Goal: Communication & Community: Answer question/provide support

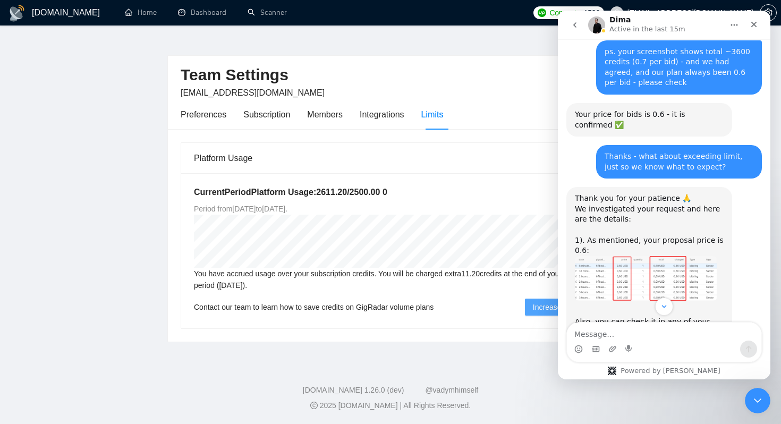
scroll to position [2849, 0]
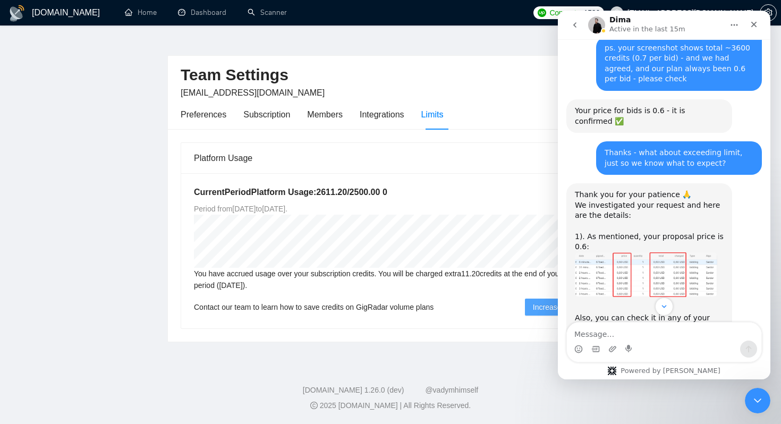
click at [642, 252] on img "Dima says…" at bounding box center [646, 274] width 142 height 45
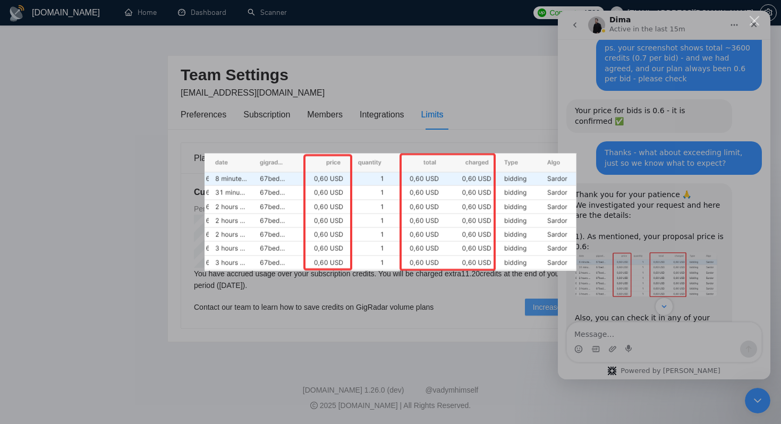
click at [629, 208] on div "Intercom messenger" at bounding box center [390, 212] width 781 height 424
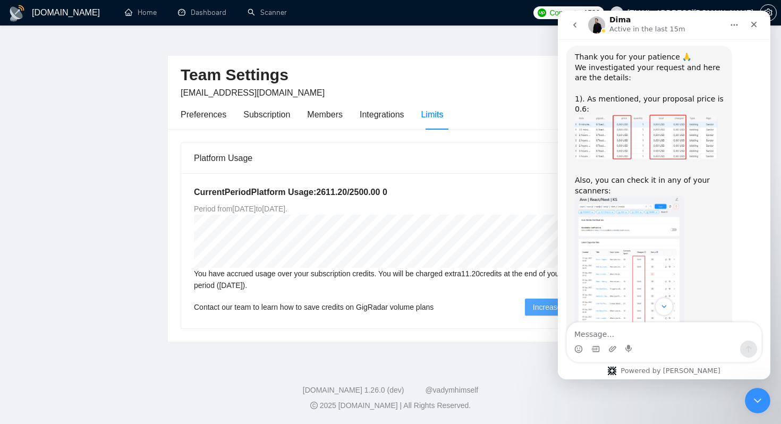
scroll to position [2989, 0]
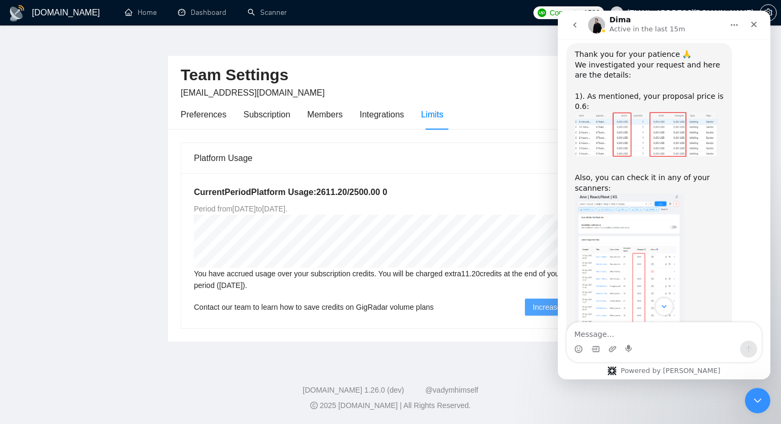
click at [644, 193] on img "Dima says…" at bounding box center [629, 264] width 109 height 142
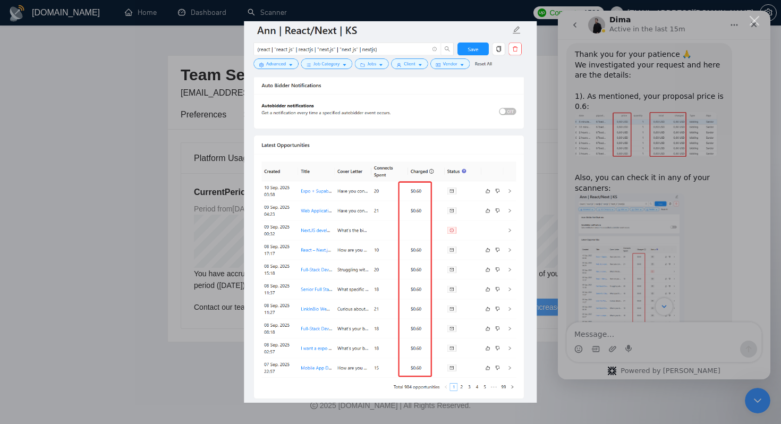
scroll to position [0, 0]
click at [659, 198] on div "Intercom messenger" at bounding box center [390, 212] width 781 height 424
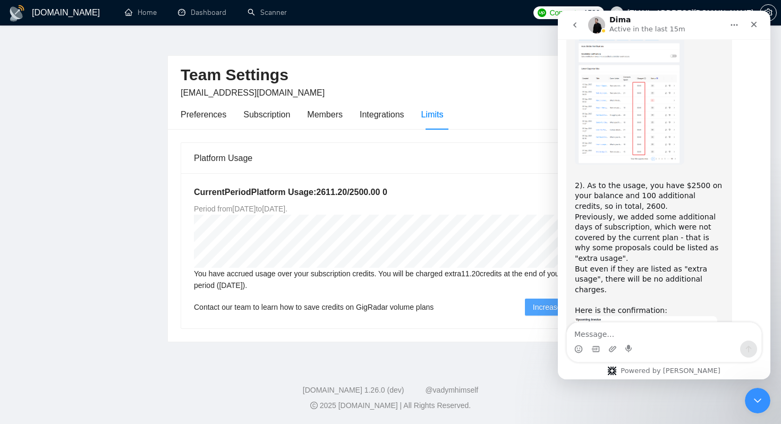
scroll to position [3173, 0]
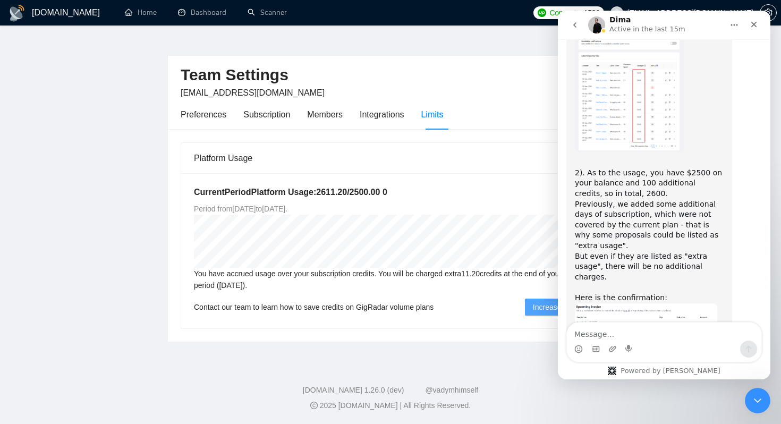
click at [661, 303] on img "Dima says…" at bounding box center [646, 347] width 142 height 89
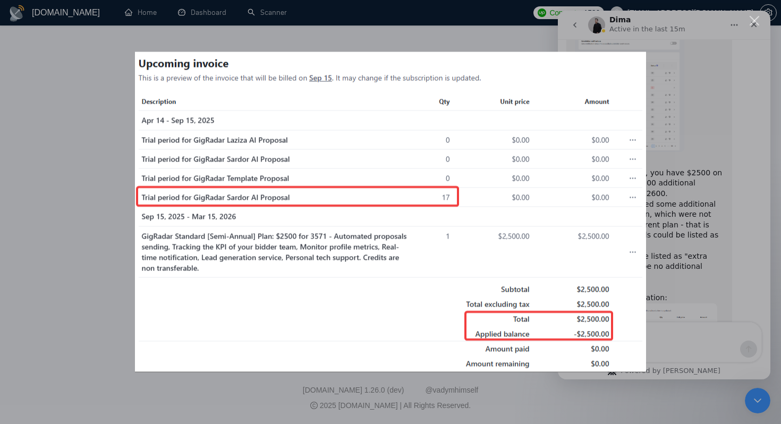
click at [666, 221] on div "Intercom messenger" at bounding box center [390, 212] width 781 height 424
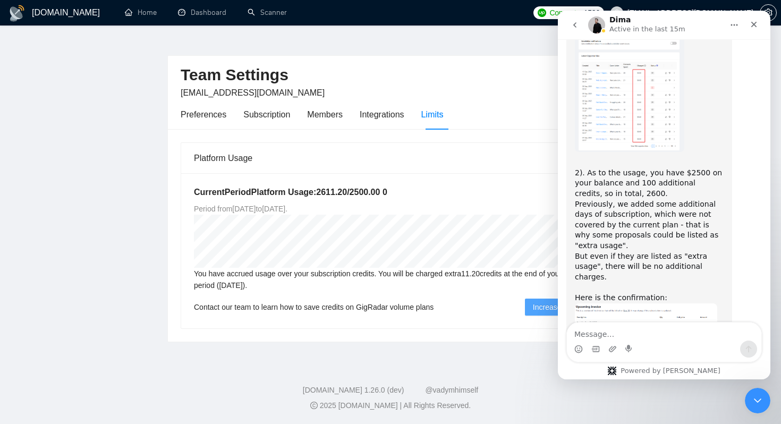
click at [653, 303] on img "Dima says…" at bounding box center [646, 347] width 142 height 89
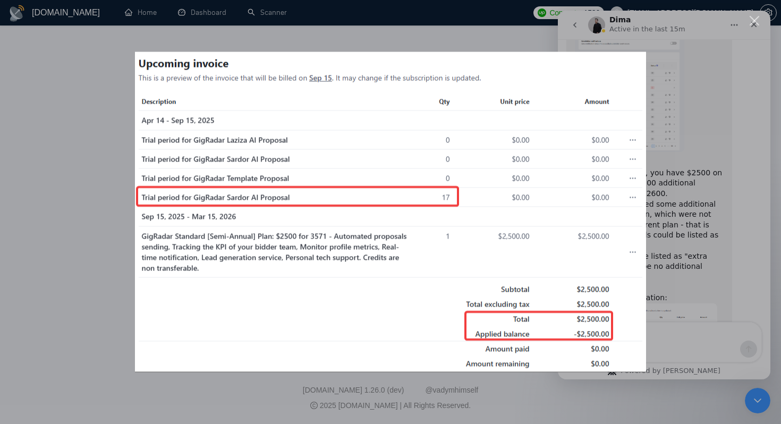
click at [698, 262] on div "Intercom messenger" at bounding box center [390, 212] width 781 height 424
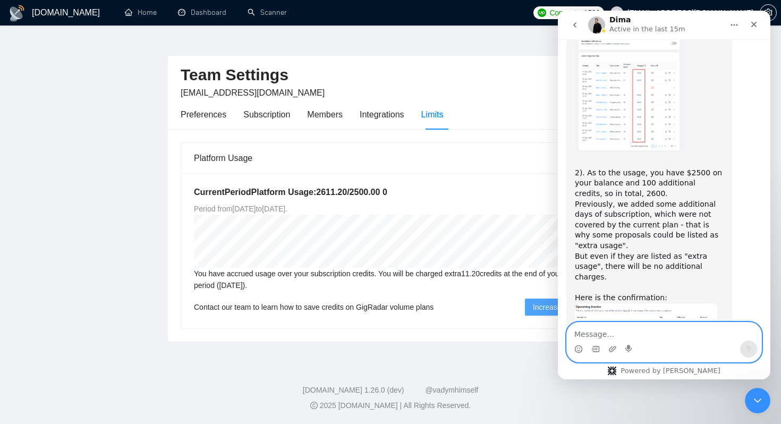
click at [602, 336] on textarea "Message…" at bounding box center [664, 331] width 194 height 18
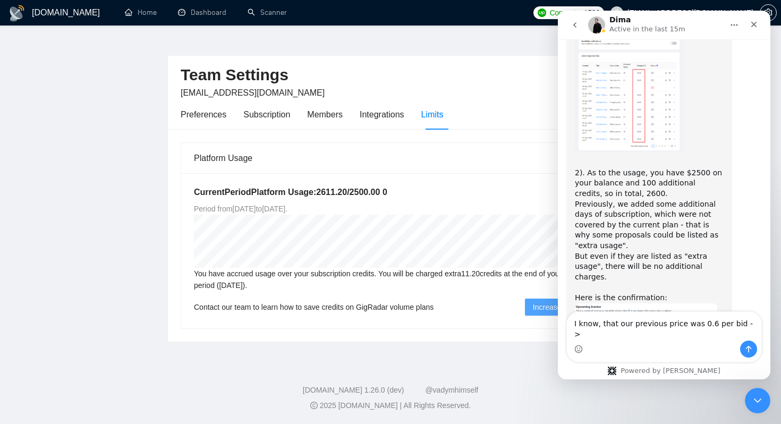
click at [623, 303] on img "Dima says…" at bounding box center [646, 347] width 142 height 89
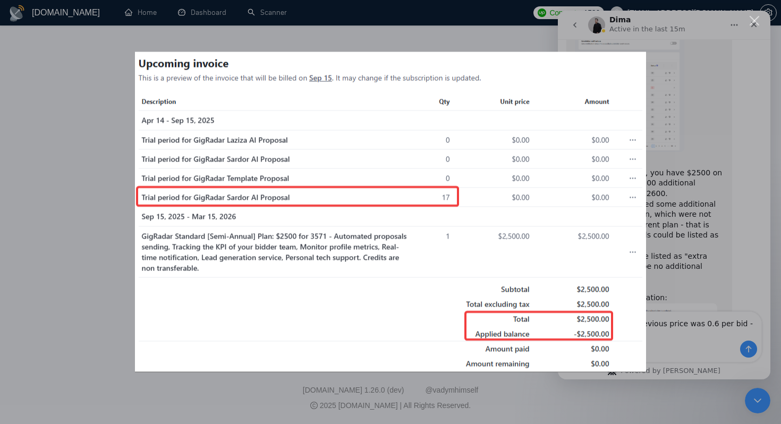
click at [402, 389] on div "Intercom messenger" at bounding box center [390, 212] width 781 height 424
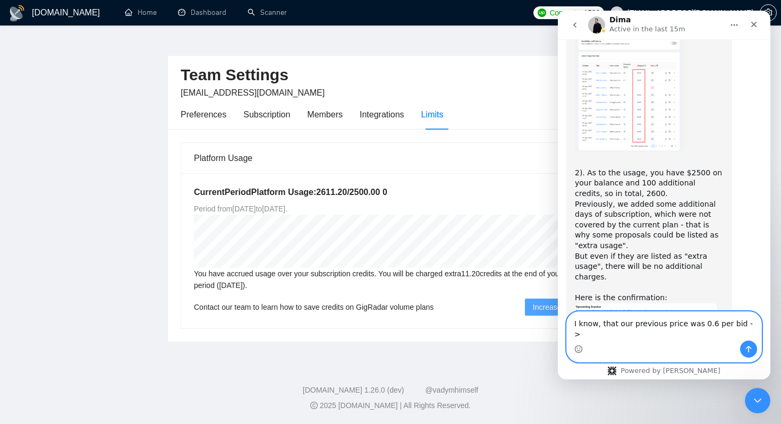
click at [746, 333] on textarea "I know, that our previous price was 0.6 per bid ->" at bounding box center [664, 326] width 194 height 29
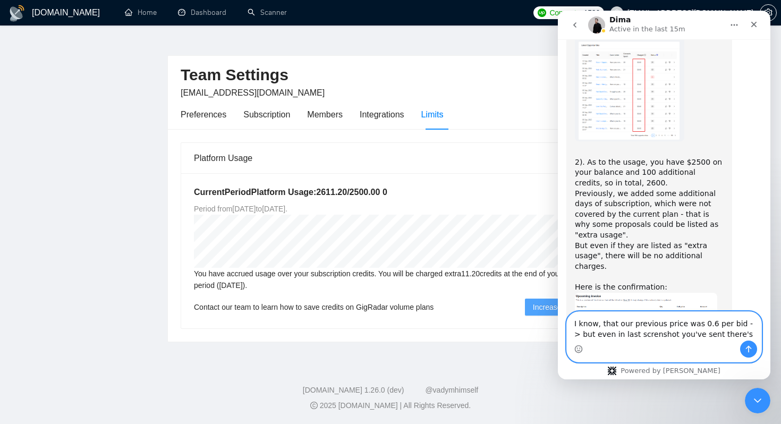
click at [628, 336] on textarea "I know, that our previous price was 0.6 per bid -> but even in last screnshot y…" at bounding box center [664, 326] width 194 height 29
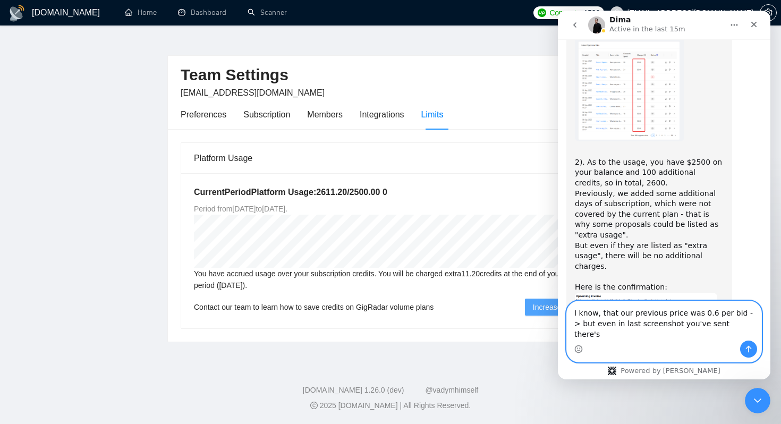
click at [729, 330] on textarea "I know, that our previous price was 0.6 per bid -> but even in last screenshot …" at bounding box center [664, 320] width 194 height 39
click at [654, 293] on img "Dima says…" at bounding box center [646, 337] width 142 height 89
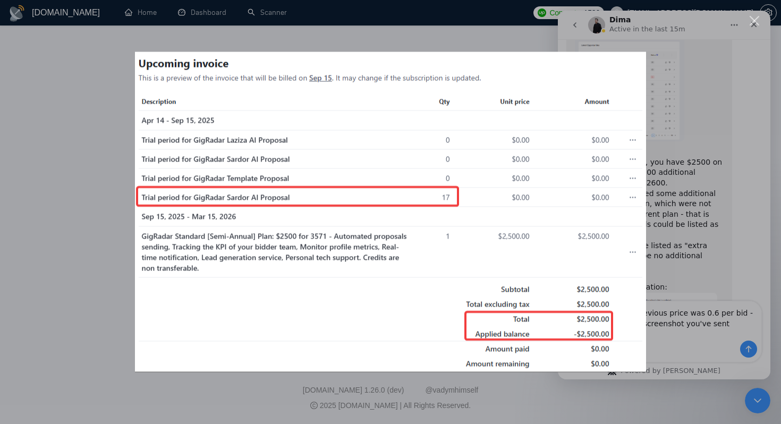
click at [678, 219] on div "Intercom messenger" at bounding box center [390, 212] width 781 height 424
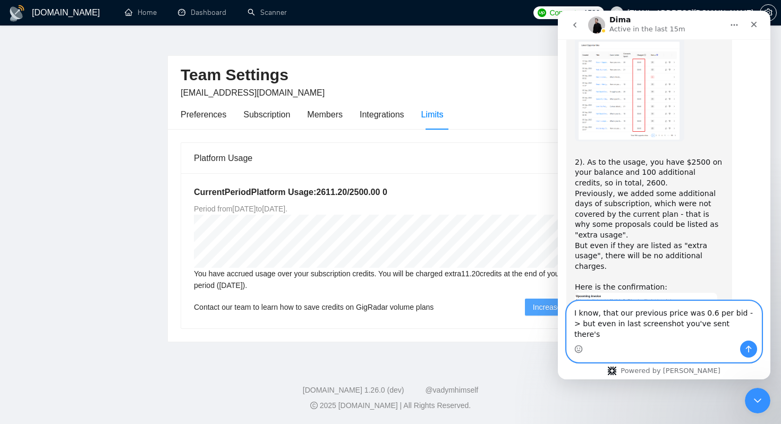
click at [727, 333] on textarea "I know, that our previous price was 0.6 per bid -> but even in last screenshot …" at bounding box center [664, 320] width 194 height 39
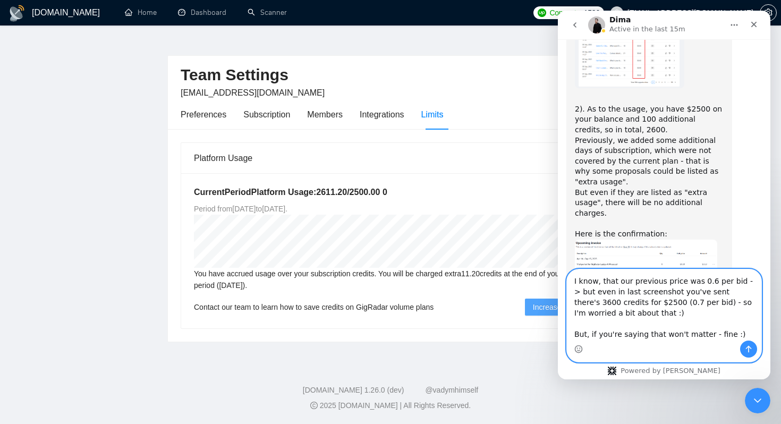
scroll to position [3239, 0]
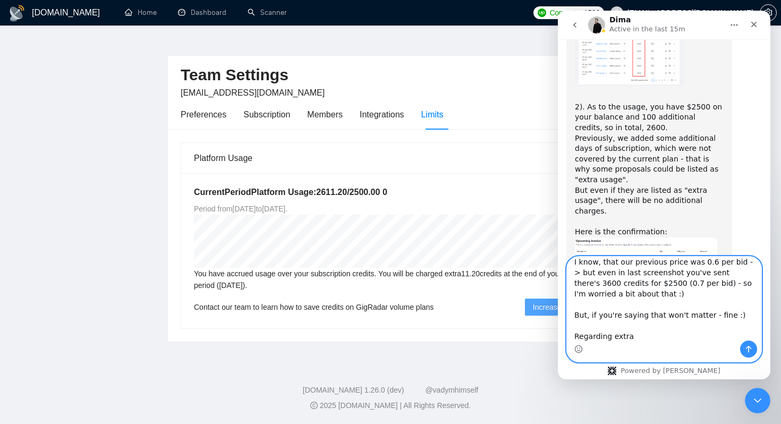
type textarea "I know, that our previous price was 0.6 per bid -> but even in last screenshot …"
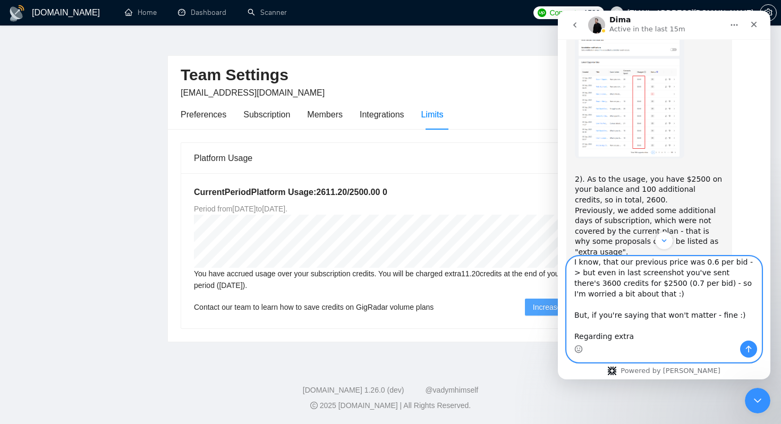
scroll to position [3175, 0]
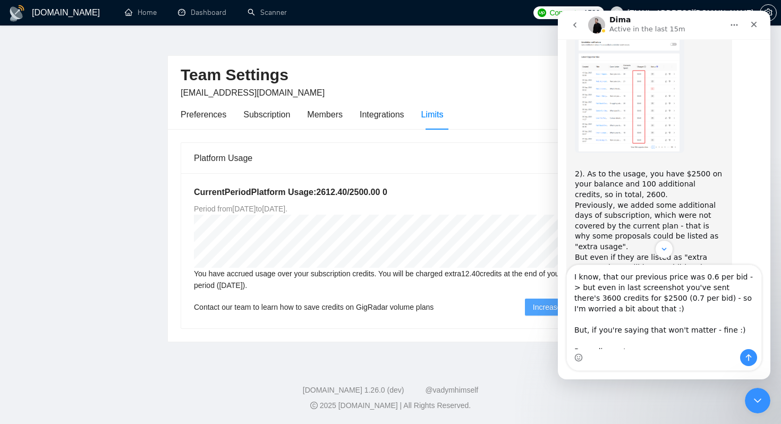
scroll to position [3173, 0]
click at [642, 303] on img "Dima says…" at bounding box center [646, 347] width 142 height 89
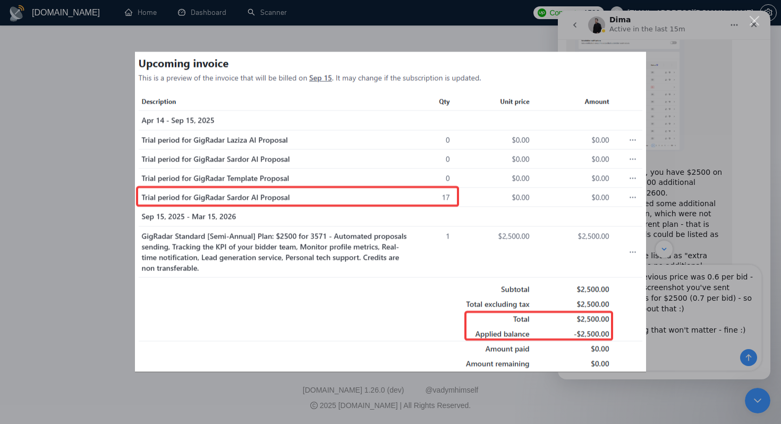
scroll to position [0, 0]
click at [672, 167] on div "Intercom messenger" at bounding box center [390, 212] width 781 height 424
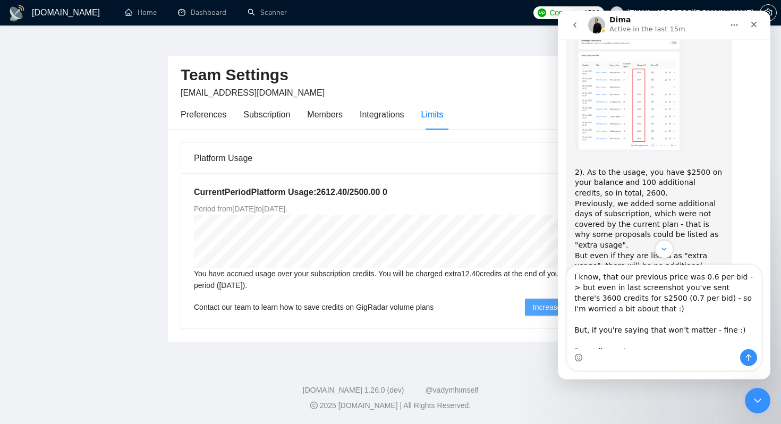
scroll to position [9, 0]
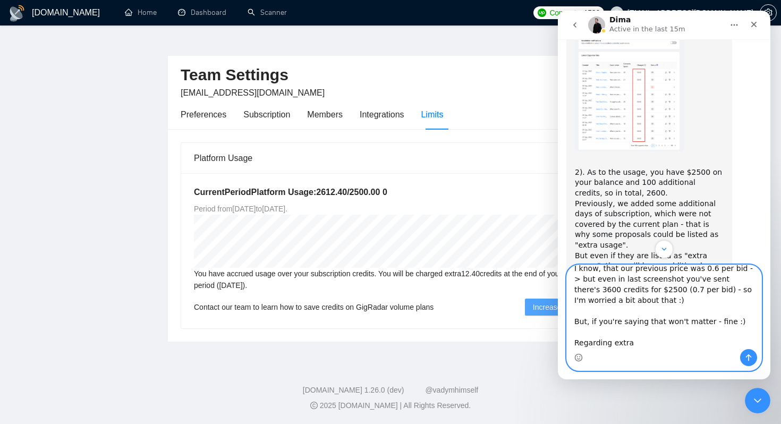
click at [638, 345] on textarea "I know, that our previous price was 0.6 per bid -> but even in last screenshot …" at bounding box center [664, 307] width 194 height 84
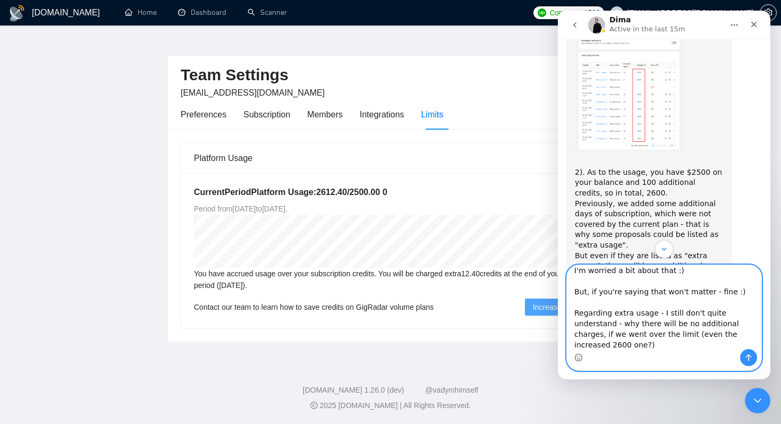
scroll to position [49, 0]
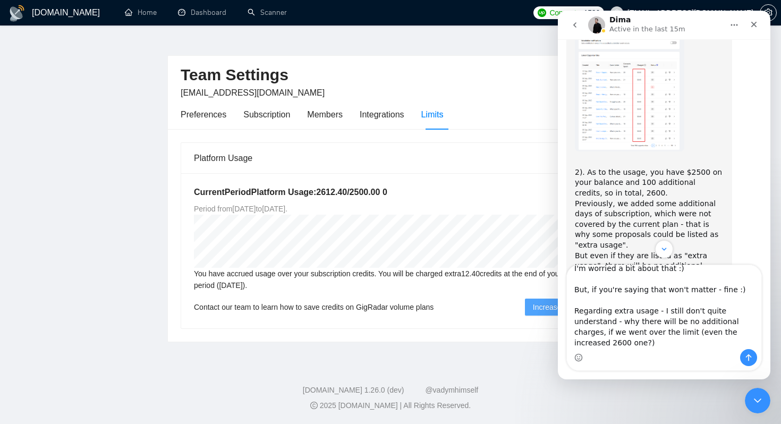
click at [338, 273] on div "You have accrued usage over your subscription credits. You will be charged extr…" at bounding box center [390, 279] width 393 height 23
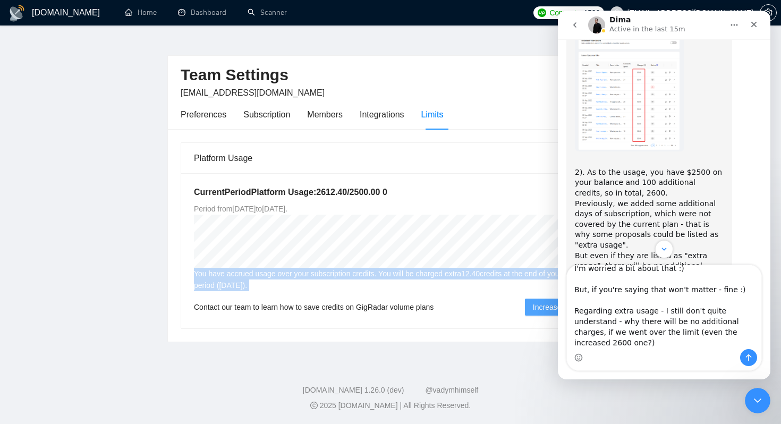
copy div "You have accrued usage over your subscription credits. You will be charged extr…"
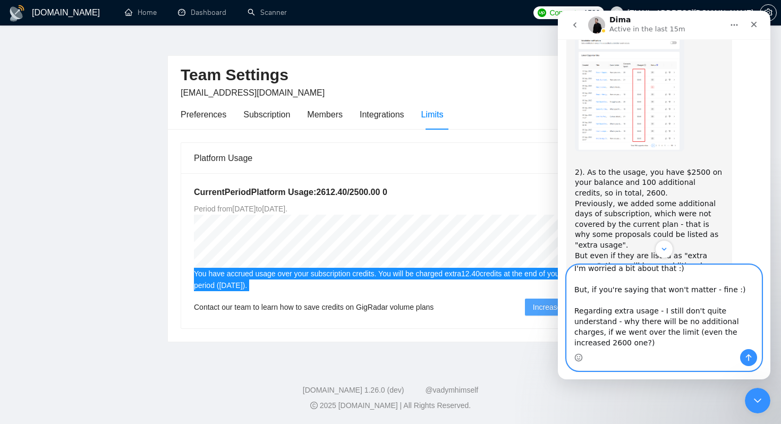
click at [624, 340] on textarea "I know, that our previous price was 0.6 per bid -> but even in last screenshot …" at bounding box center [664, 307] width 194 height 84
paste textarea "You have accrued usage over your subscription credits. You will be charged extr…"
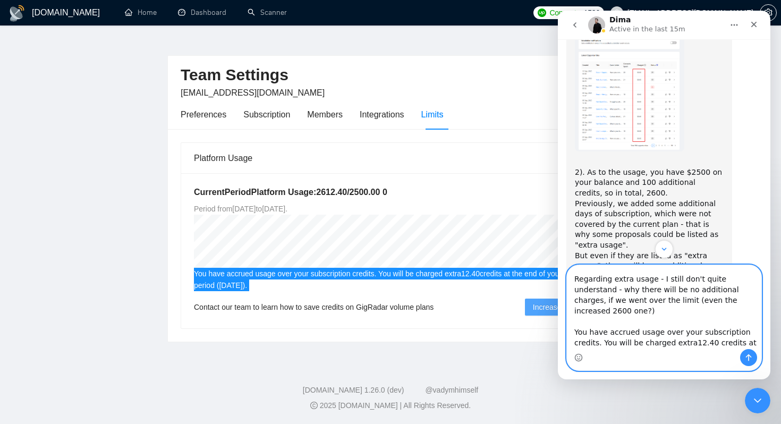
scroll to position [83, 0]
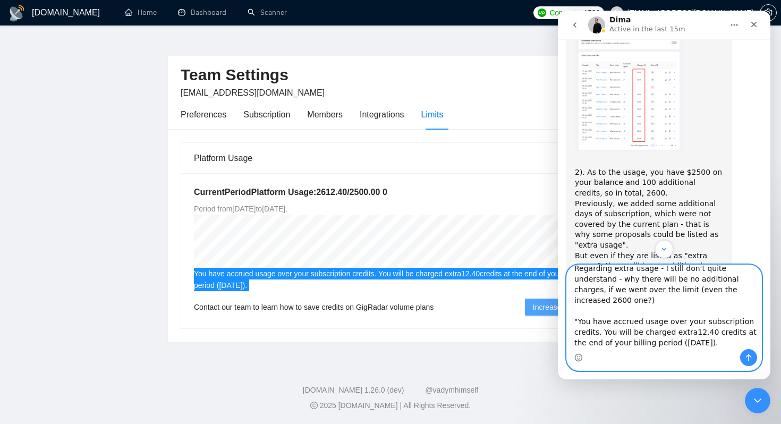
click at [734, 329] on textarea "I know, that our previous price was 0.6 per bid -> but even in last screenshot …" at bounding box center [664, 307] width 194 height 84
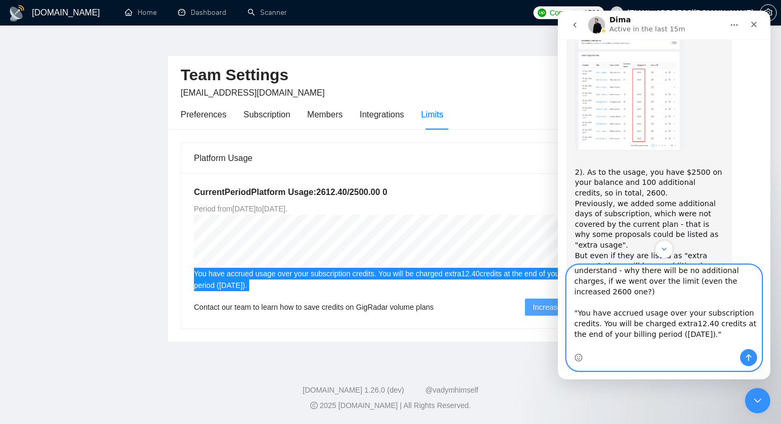
scroll to position [102, 0]
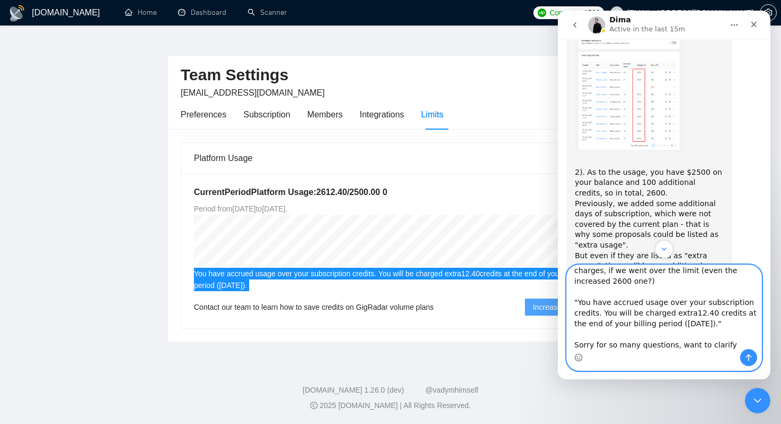
type textarea "I know, that our previous price was 0.6 per bid -> but even in last screenshot …"
click at [741, 356] on button "Send a message…" at bounding box center [748, 357] width 17 height 17
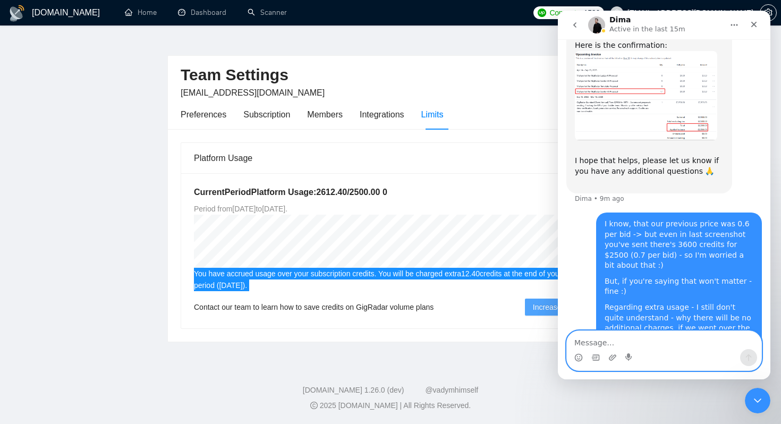
scroll to position [3384, 0]
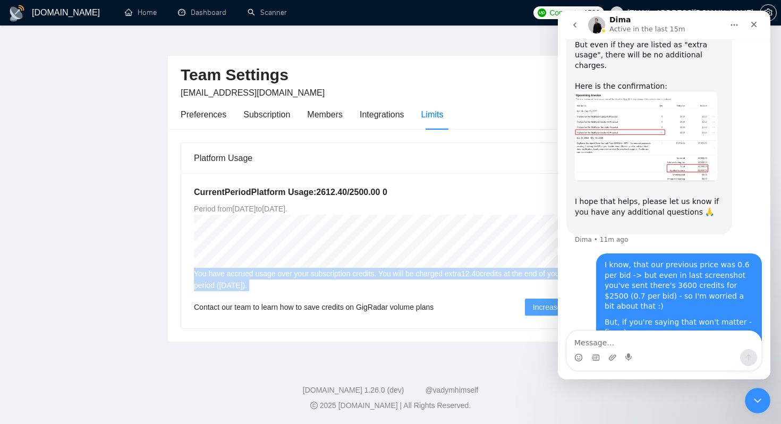
click at [423, 172] on div "Platform Usage" at bounding box center [390, 158] width 393 height 30
